Goal: Task Accomplishment & Management: Manage account settings

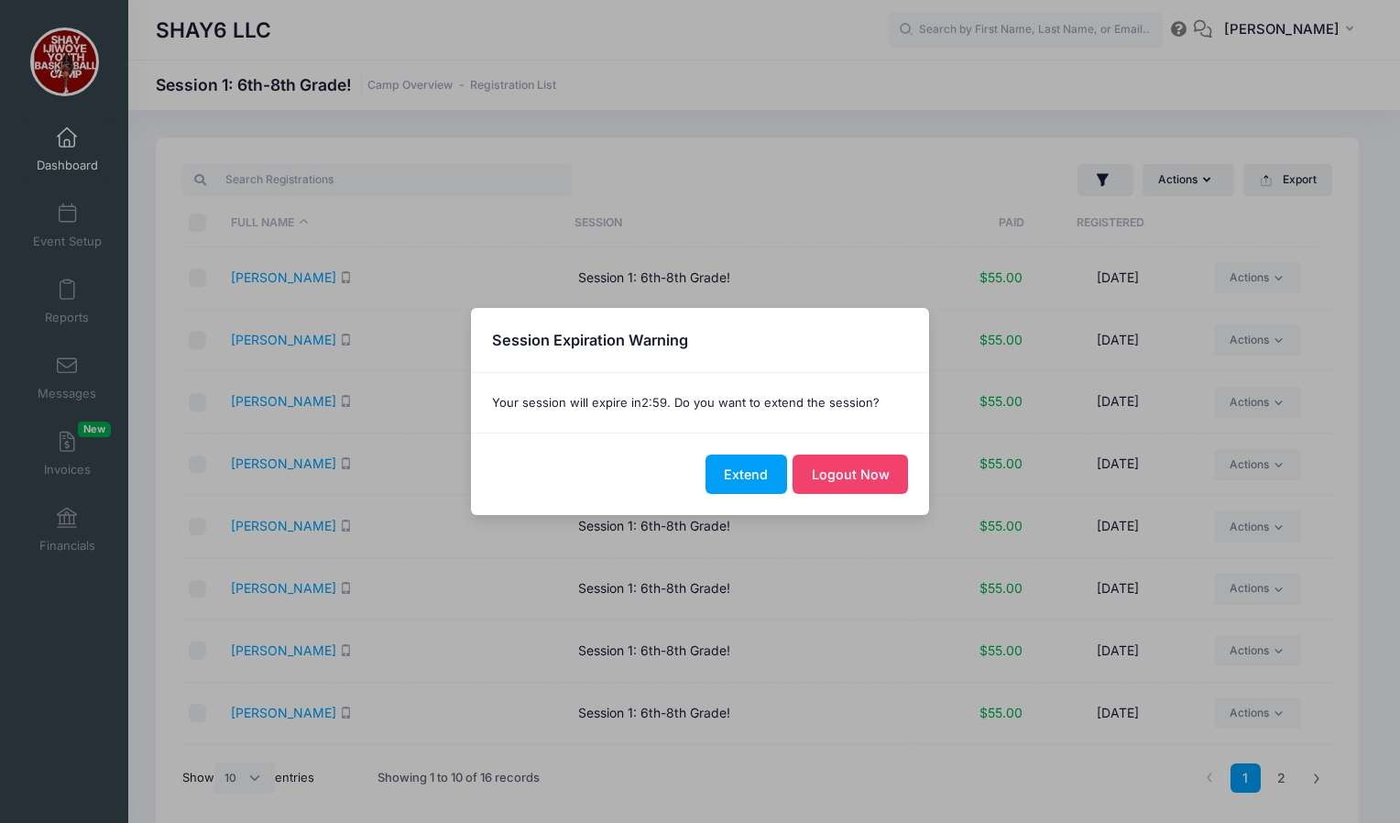
select select "10"
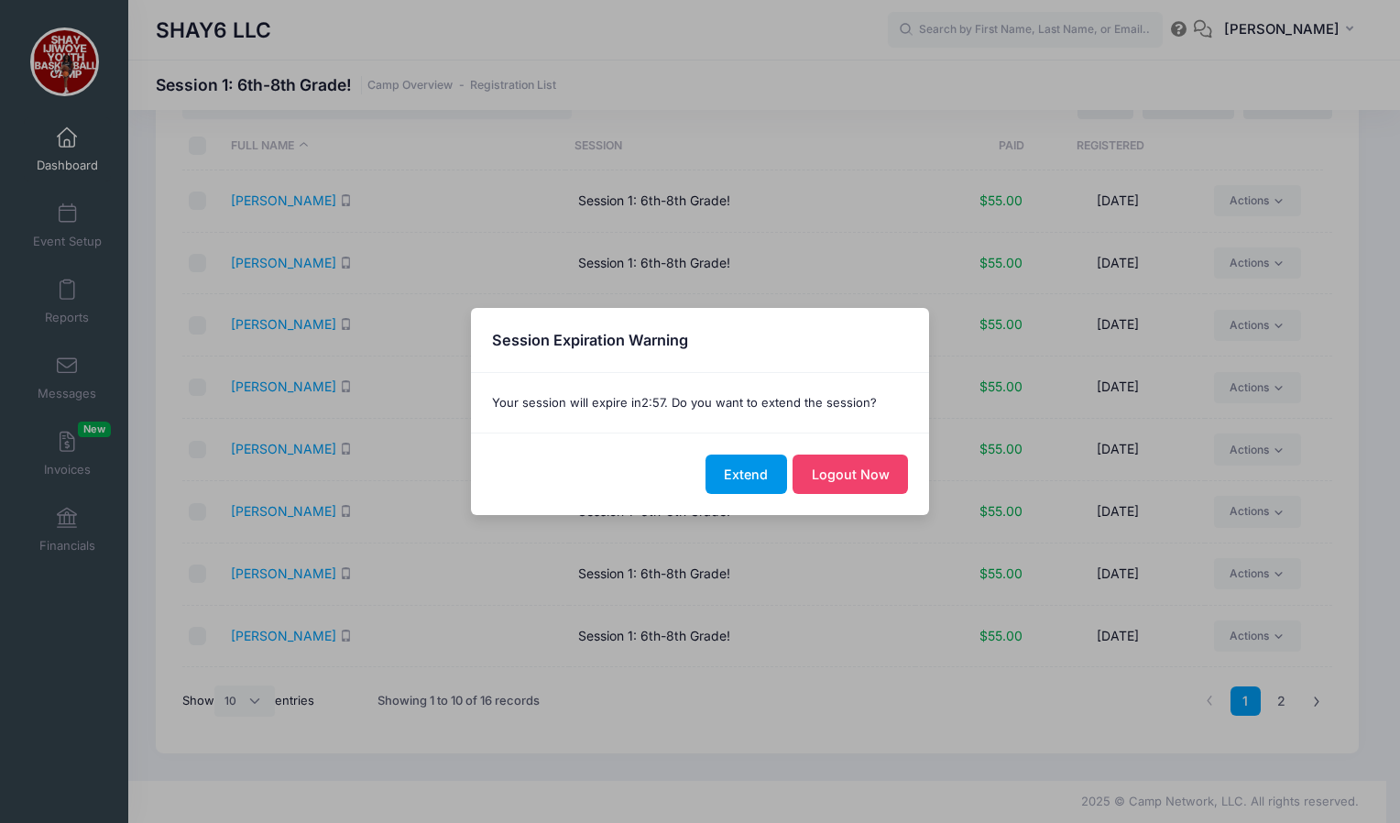
click at [749, 473] on button "Extend" at bounding box center [746, 473] width 82 height 39
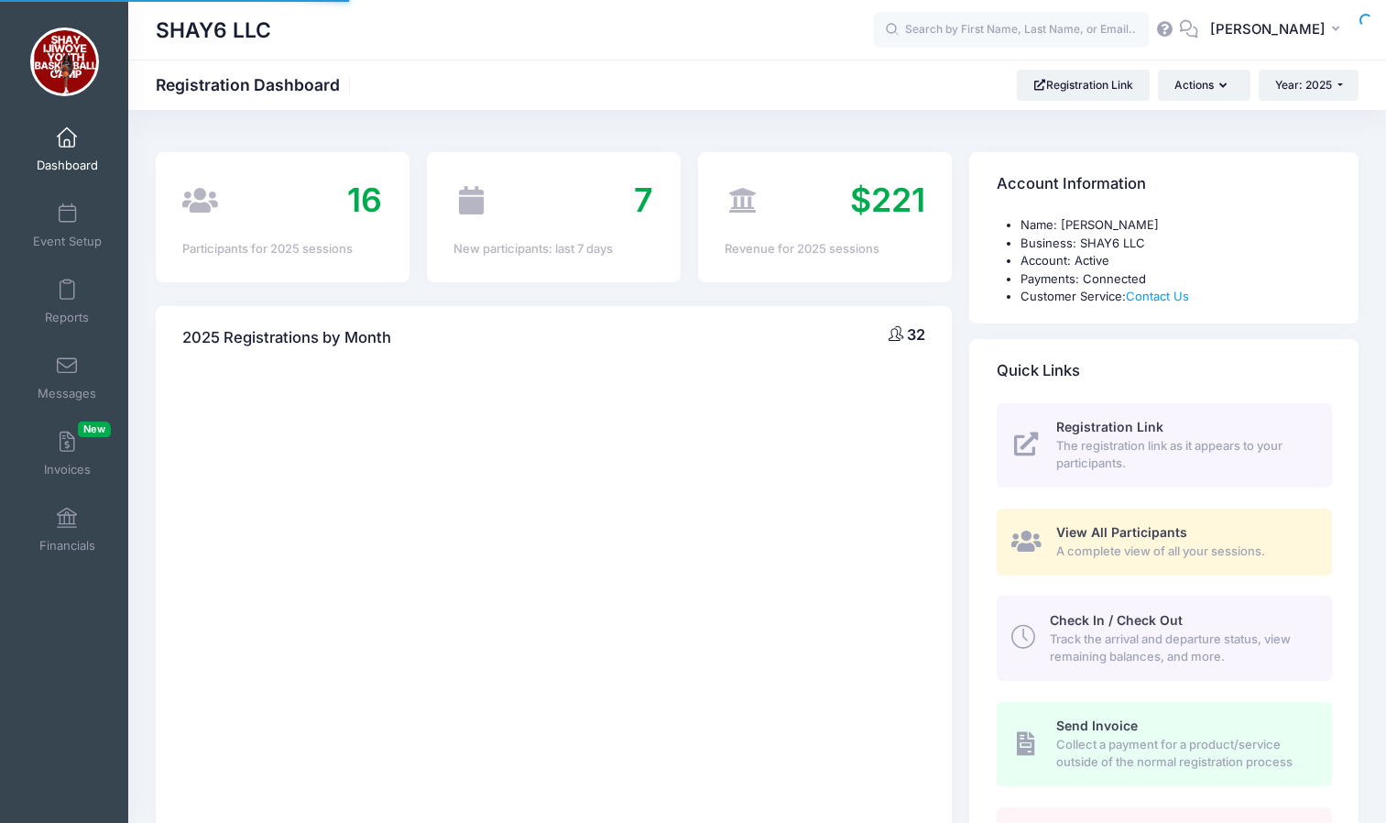
select select
